Goal: Information Seeking & Learning: Find specific fact

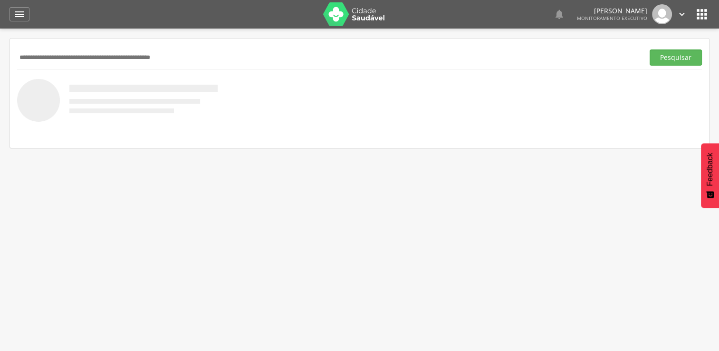
click at [87, 53] on input "text" at bounding box center [328, 57] width 623 height 16
type input "**********"
click at [649, 49] on button "Pesquisar" at bounding box center [675, 57] width 52 height 16
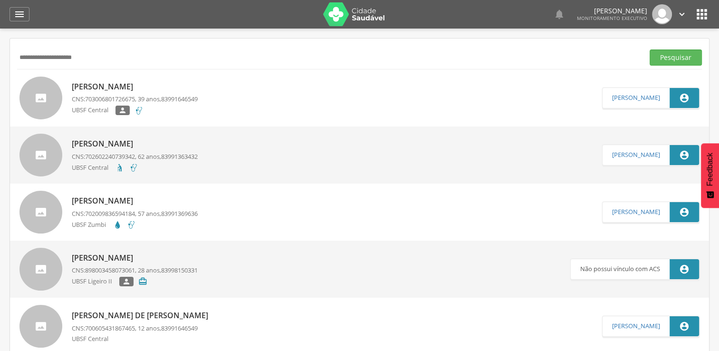
click at [186, 95] on span "83991646549" at bounding box center [179, 99] width 37 height 9
type input "**********"
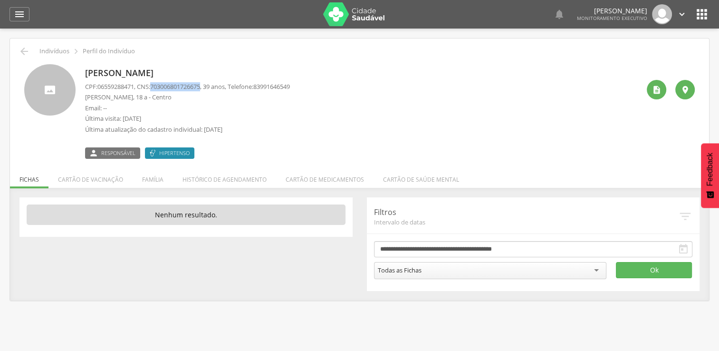
drag, startPoint x: 157, startPoint y: 86, endPoint x: 208, endPoint y: 83, distance: 51.4
click at [200, 83] on span "703006801726675" at bounding box center [175, 86] width 50 height 9
copy span "703006801726675"
click at [26, 48] on icon "" at bounding box center [24, 51] width 11 height 11
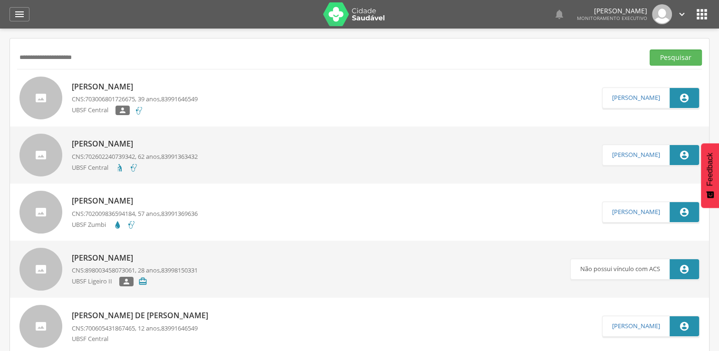
drag, startPoint x: 91, startPoint y: 60, endPoint x: 27, endPoint y: 60, distance: 64.6
click at [27, 60] on input "**********" at bounding box center [328, 57] width 623 height 16
type input "*"
paste input "**********"
click at [649, 49] on button "Pesquisar" at bounding box center [675, 57] width 52 height 16
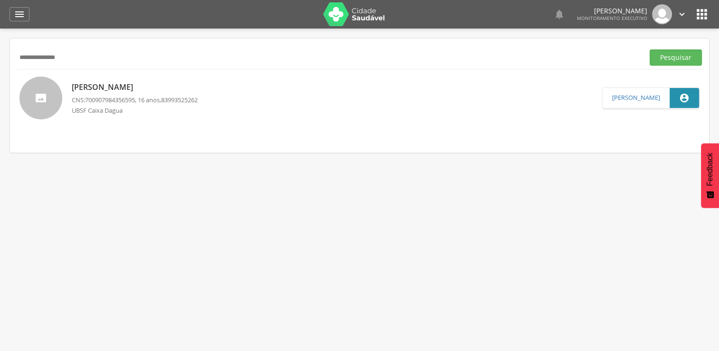
click at [147, 51] on input "**********" at bounding box center [328, 57] width 623 height 16
type input "*"
paste input "**********"
type input "**********"
click at [649, 49] on button "Pesquisar" at bounding box center [675, 57] width 52 height 16
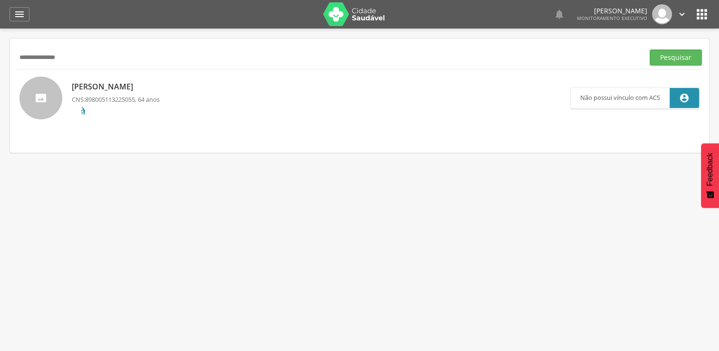
click at [133, 100] on span "898005113225055" at bounding box center [110, 99] width 50 height 9
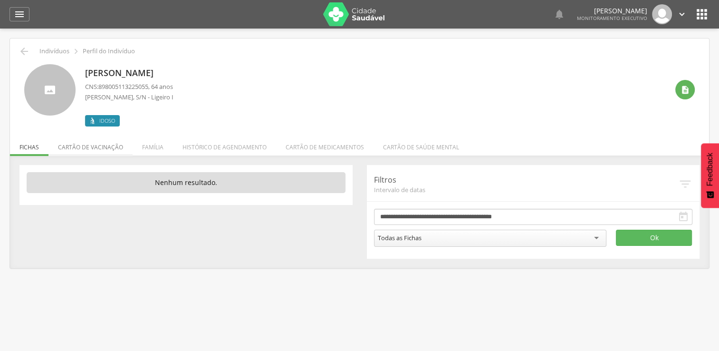
click at [106, 147] on li "Cartão de vacinação" at bounding box center [90, 144] width 84 height 22
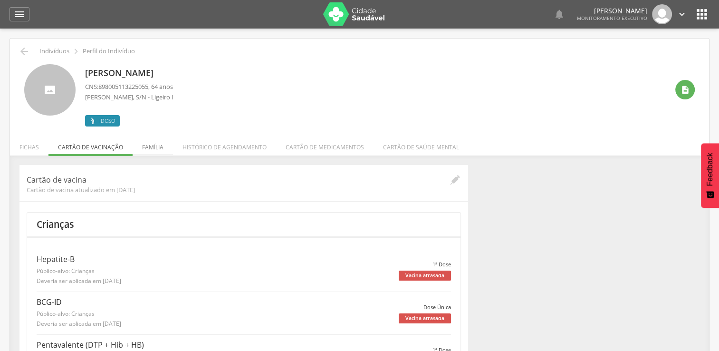
click at [150, 148] on li "Família" at bounding box center [153, 144] width 40 height 22
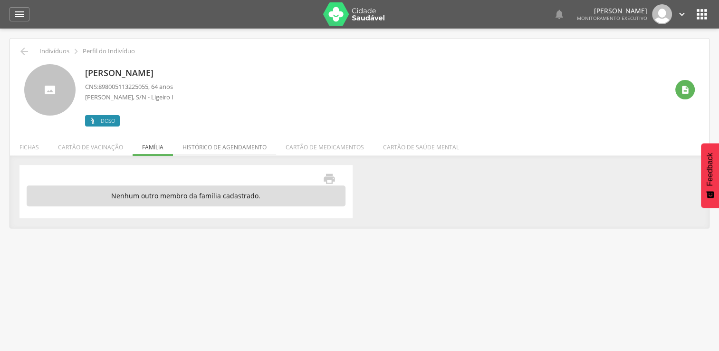
click at [226, 148] on li "Histórico de agendamento" at bounding box center [224, 144] width 103 height 22
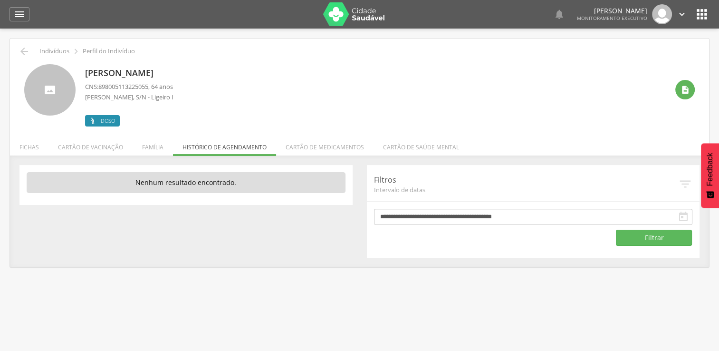
click at [24, 59] on div "[PERSON_NAME] CNS: 898005113225055 , 64 anos [PERSON_NAME], S/N - Ligeiro I Ido…" at bounding box center [359, 91] width 685 height 69
click at [25, 51] on icon "" at bounding box center [24, 51] width 11 height 11
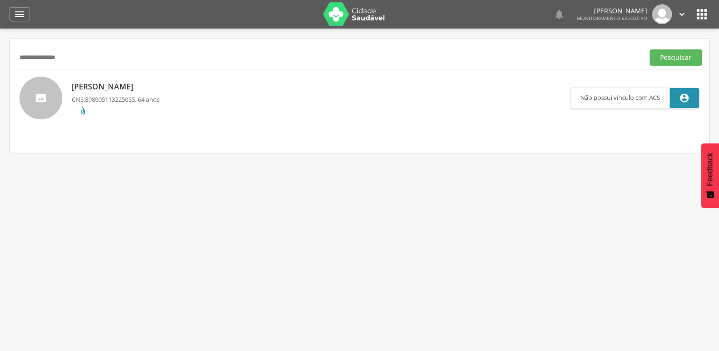
drag, startPoint x: 181, startPoint y: 62, endPoint x: 0, endPoint y: 90, distance: 183.2
click at [0, 90] on html " Dashboard Supervisão Produtividade Mapa da cidade Mapa de cobertura Ranking A…" at bounding box center [359, 175] width 719 height 351
type input "**********"
click at [649, 49] on button "Pesquisar" at bounding box center [675, 57] width 52 height 16
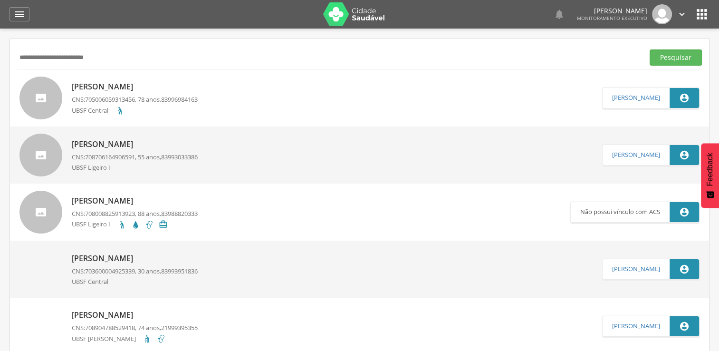
click at [230, 96] on link "[PERSON_NAME] CNS: 705006059313456 , 78 anos, 83996984163 UBSF Central" at bounding box center [310, 97] width 582 height 43
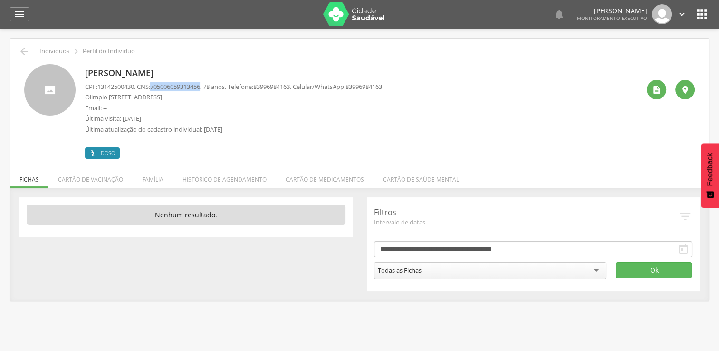
drag, startPoint x: 157, startPoint y: 84, endPoint x: 207, endPoint y: 83, distance: 49.9
click at [200, 83] on span "705006059313456" at bounding box center [175, 86] width 50 height 9
copy span "705006059313456"
click at [25, 47] on icon "" at bounding box center [24, 51] width 11 height 11
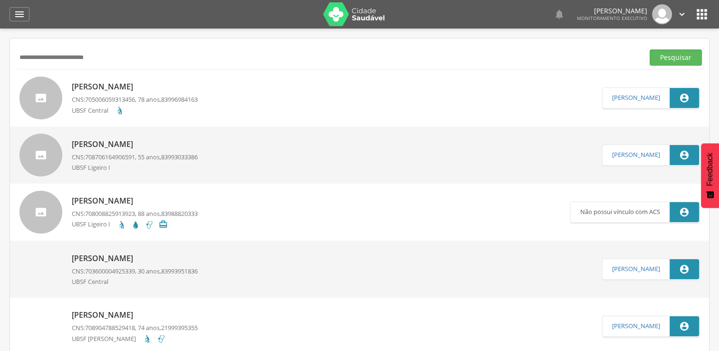
drag, startPoint x: 135, startPoint y: 65, endPoint x: 0, endPoint y: 76, distance: 135.4
click at [0, 78] on html " Dashboard Supervisão Produtividade Mapa da cidade Mapa de cobertura Ranking A…" at bounding box center [359, 175] width 719 height 351
type input "**********"
click at [657, 52] on button "Pesquisar" at bounding box center [675, 57] width 52 height 16
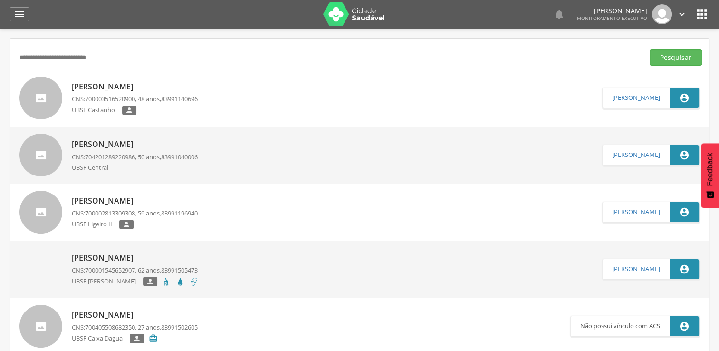
click at [95, 261] on p "[PERSON_NAME]" at bounding box center [135, 257] width 127 height 11
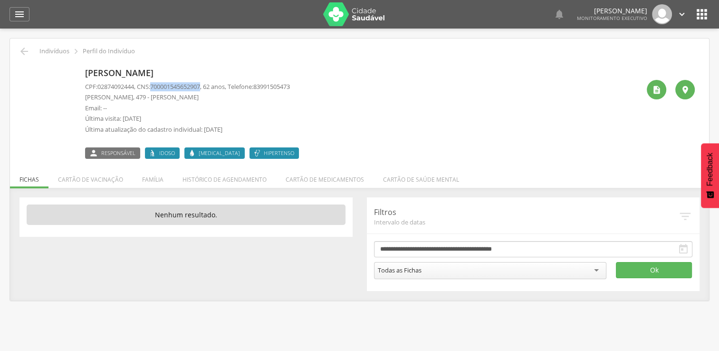
drag, startPoint x: 157, startPoint y: 86, endPoint x: 208, endPoint y: 83, distance: 50.9
click at [200, 83] on span "700001545652907" at bounding box center [175, 86] width 50 height 9
copy span "700001545652907"
click at [22, 12] on icon "" at bounding box center [19, 14] width 11 height 11
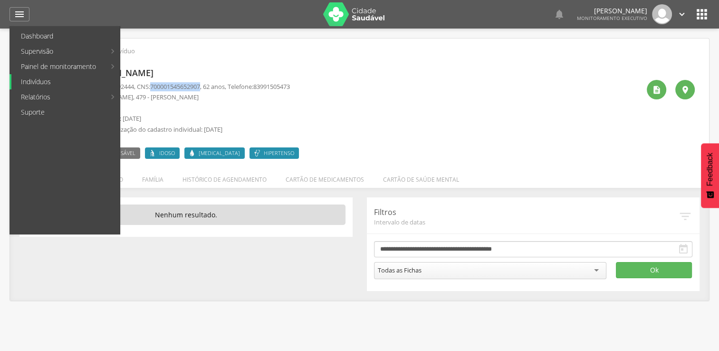
click at [80, 78] on link "Indivíduos" at bounding box center [65, 81] width 108 height 15
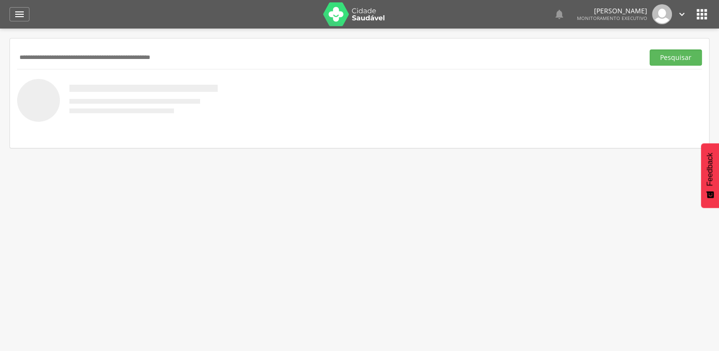
click at [70, 61] on input "text" at bounding box center [328, 57] width 623 height 16
click at [93, 52] on input "text" at bounding box center [328, 57] width 623 height 16
click at [88, 57] on input "text" at bounding box center [328, 57] width 623 height 16
type input "**********"
click at [649, 49] on button "Pesquisar" at bounding box center [675, 57] width 52 height 16
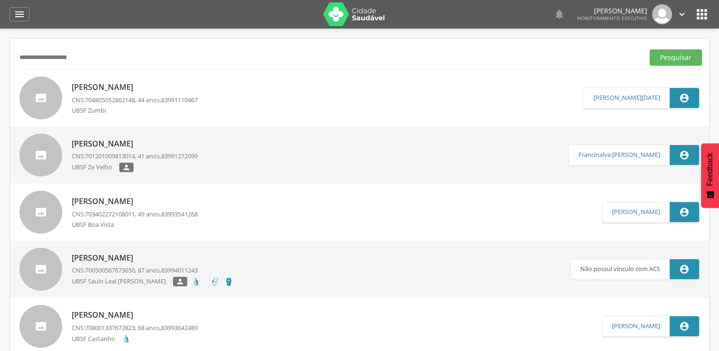
click at [110, 111] on p "UBSF Zumbi" at bounding box center [92, 110] width 41 height 9
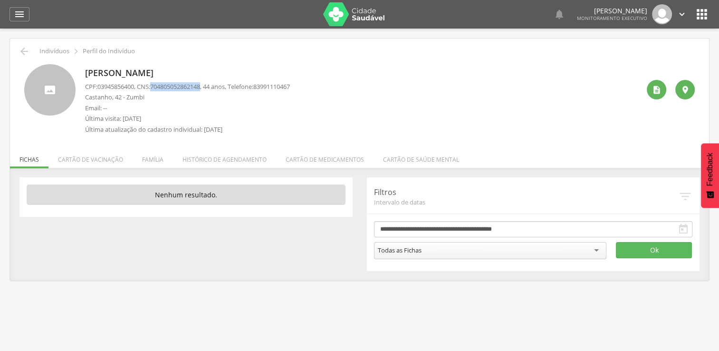
drag, startPoint x: 157, startPoint y: 86, endPoint x: 209, endPoint y: 89, distance: 51.8
click at [200, 89] on span "704805052862148" at bounding box center [175, 86] width 50 height 9
copy span "704805052862148"
